Goal: Feedback & Contribution: Submit feedback/report problem

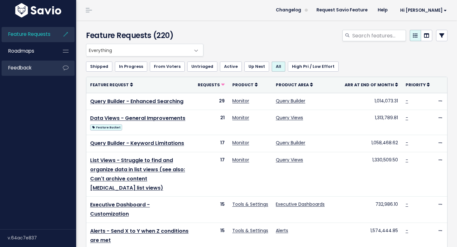
click at [38, 69] on link "Feedback" at bounding box center [27, 68] width 51 height 15
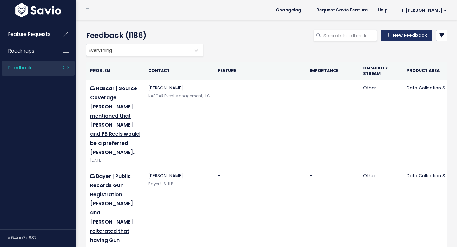
click at [416, 34] on link "New Feedback" at bounding box center [406, 35] width 51 height 11
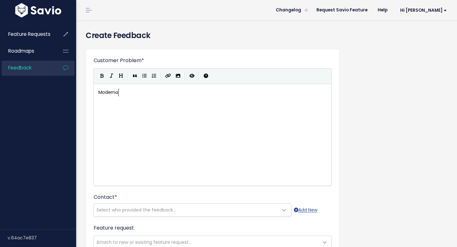
scroll to position [2, 21]
type textarea "Moderna | Dossiers overlay in"
type textarea "location in Global Awanress"
type textarea "en"
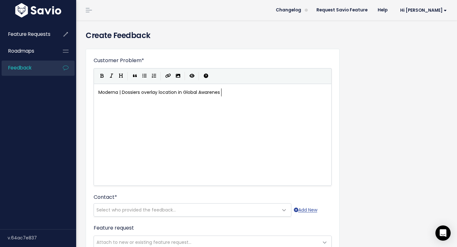
scroll to position [2, 14]
type textarea "reness"
type textarea "Hsinmin from Moderna would like a way for the"
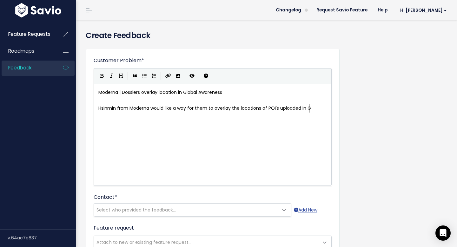
type textarea "m to overlay the locations of POI's uploaded in Gl"
type textarea "in Dossiers with their proximity to their executives. This would be f"
type textarea "heplful"
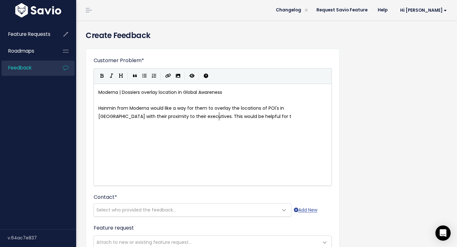
type textarea "lpful for th"
type textarea "when the"
type textarea "heir execuit"
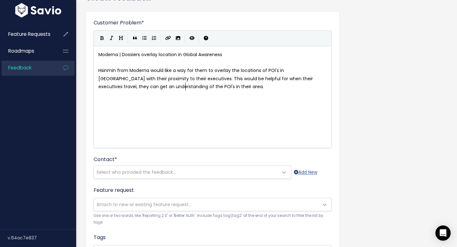
scroll to position [41, 0]
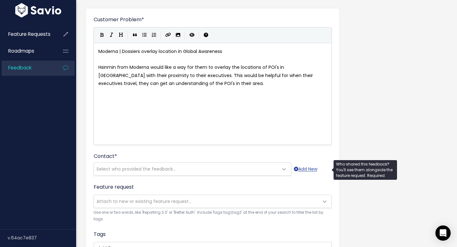
type textarea "tives travel, they can get an understanding of the POI's in their area."
click at [264, 170] on span "Select who provided the feedback..." at bounding box center [186, 169] width 184 height 13
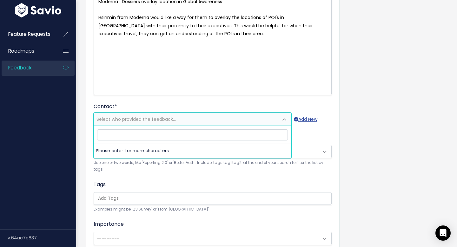
scroll to position [103, 0]
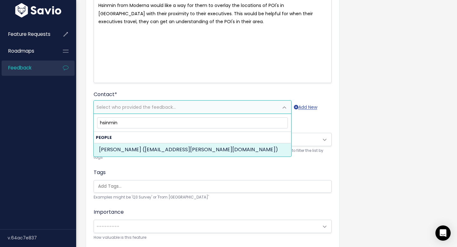
type input "hsinmin"
select select "82965313"
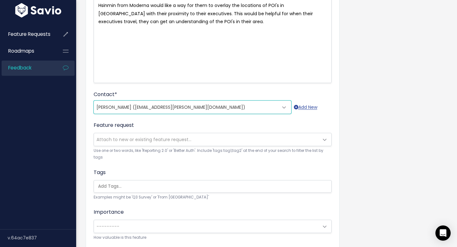
scroll to position [189, 0]
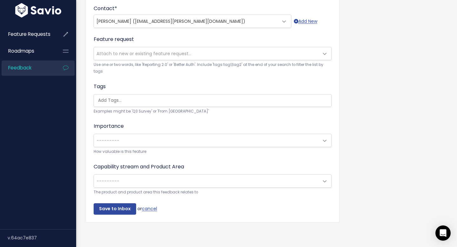
click at [168, 179] on span "---------" at bounding box center [206, 181] width 225 height 13
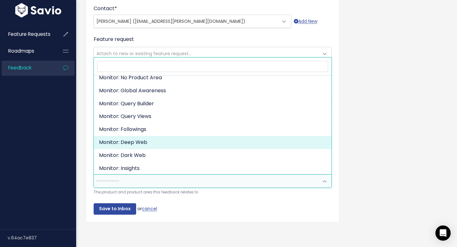
scroll to position [15, 0]
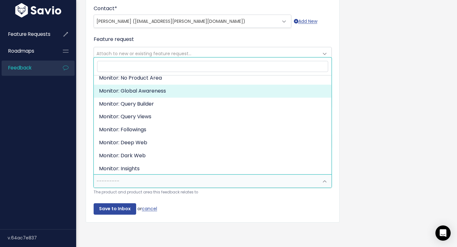
select select "ORGANIZE_COLLABORATE_REPORT:GLOBAL_AWARENESS"
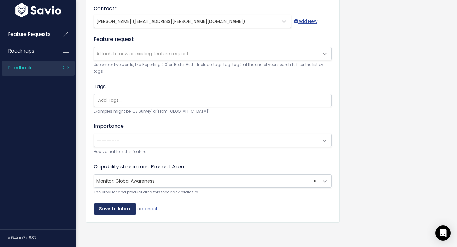
click at [120, 212] on input "Save to Inbox" at bounding box center [115, 208] width 43 height 11
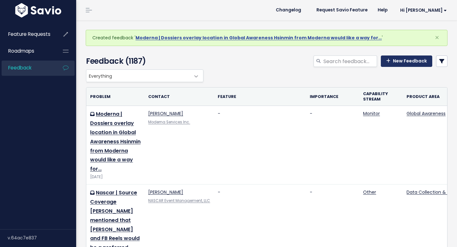
click at [408, 63] on link "New Feedback" at bounding box center [406, 61] width 51 height 11
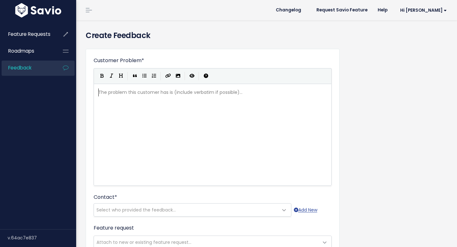
scroll to position [1, 0]
type textarea "Moderna | Source Coverage"
type textarea "M"
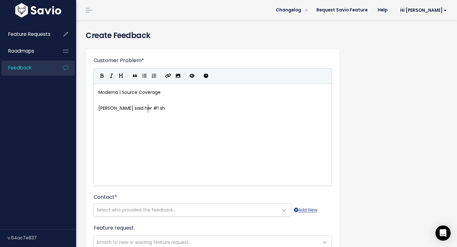
type textarea "[PERSON_NAME] said her #1 sho"
type textarea "ource she would like to see included in platform is LinkedIN"
type textarea "n, especiallty"
type textarea "t t"
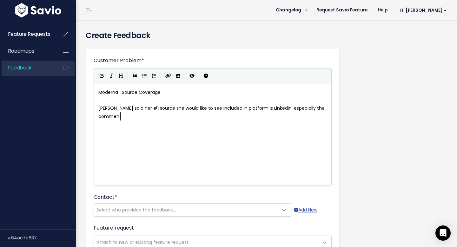
type textarea "y the comments i"
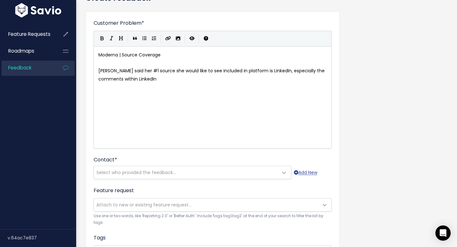
scroll to position [43, 0]
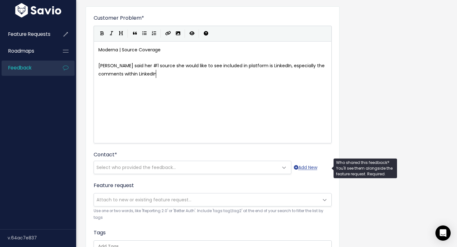
type textarea "within LinkedIn"
click at [240, 169] on span "Select who provided the feedback..." at bounding box center [186, 167] width 184 height 13
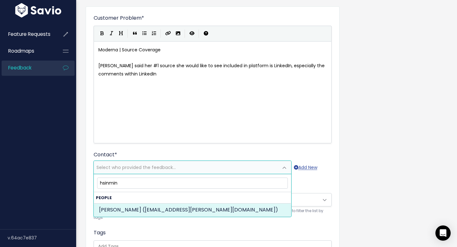
type input "hsinmin"
select select "82965313"
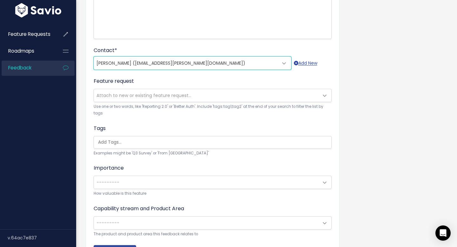
scroll to position [189, 0]
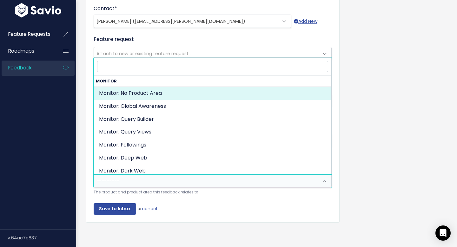
click at [182, 182] on span "---------" at bounding box center [206, 181] width 225 height 13
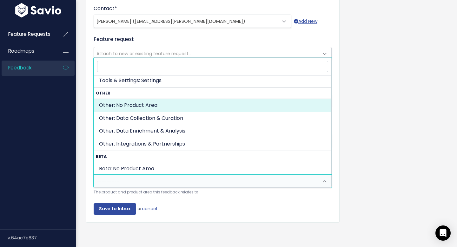
scroll to position [307, 0]
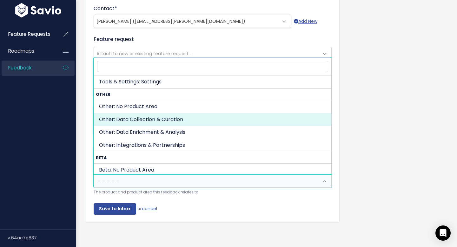
select select "OTHER:DATA_COLLECTION_CURATION"
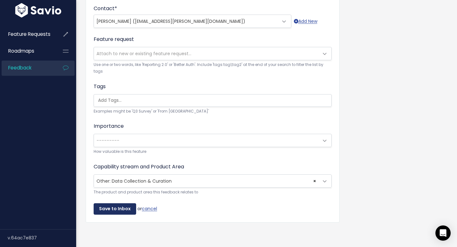
click at [126, 209] on input "Save to Inbox" at bounding box center [115, 208] width 43 height 11
